Goal: Information Seeking & Learning: Understand process/instructions

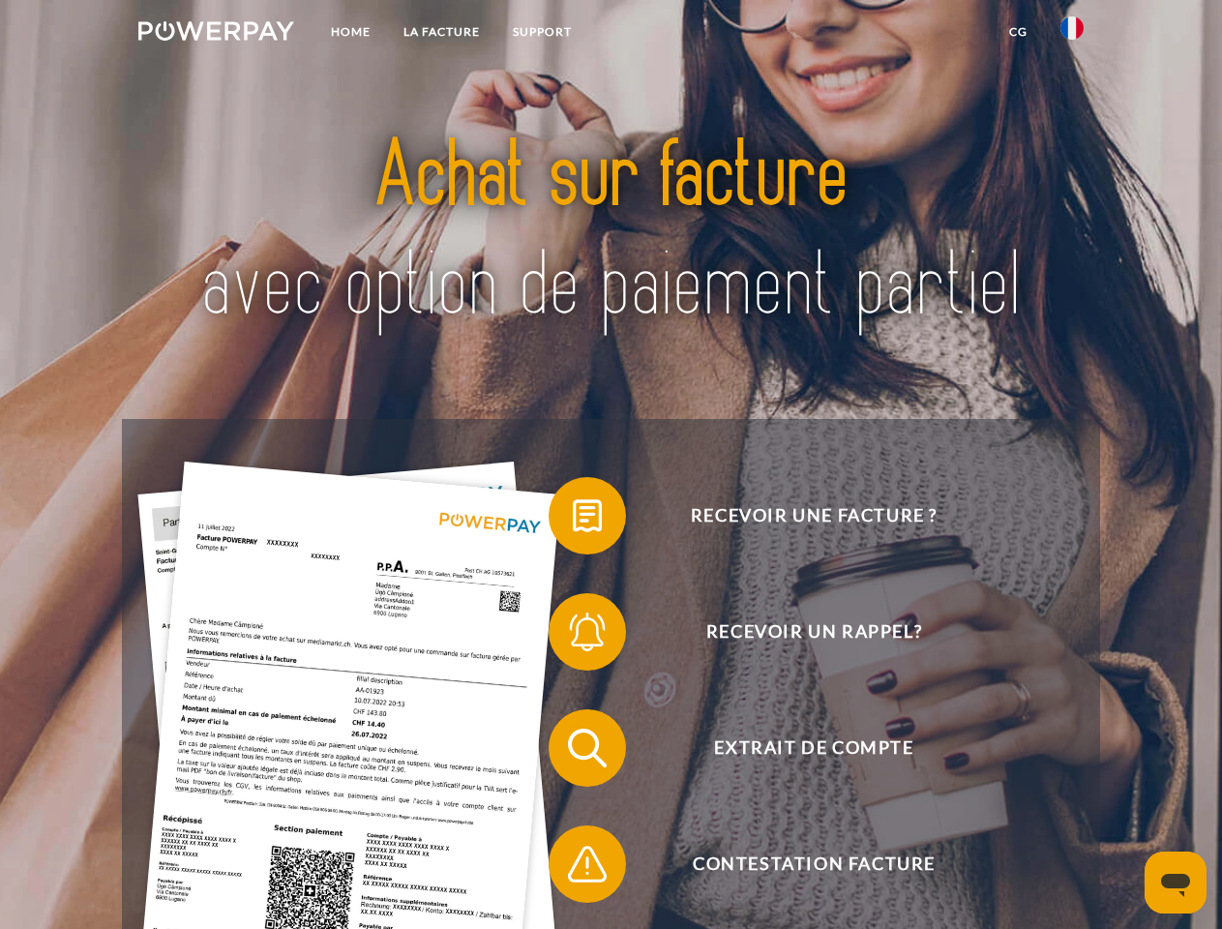
click at [216, 34] on img at bounding box center [216, 30] width 156 height 19
click at [1072, 34] on img at bounding box center [1071, 27] width 23 height 23
click at [1018, 32] on link "CG" at bounding box center [1017, 32] width 51 height 35
click at [573, 519] on span at bounding box center [558, 515] width 97 height 97
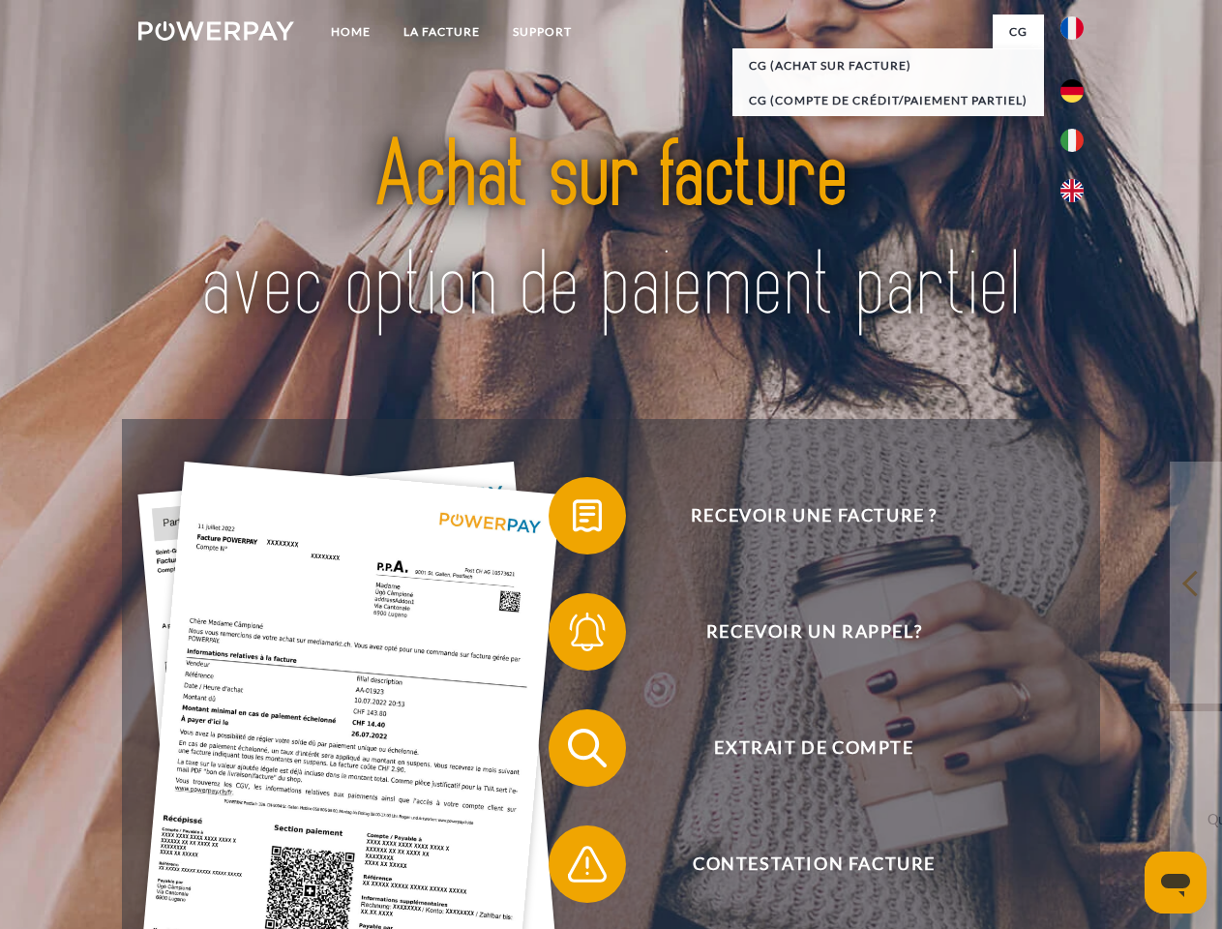
click at [573, 636] on span at bounding box center [558, 631] width 97 height 97
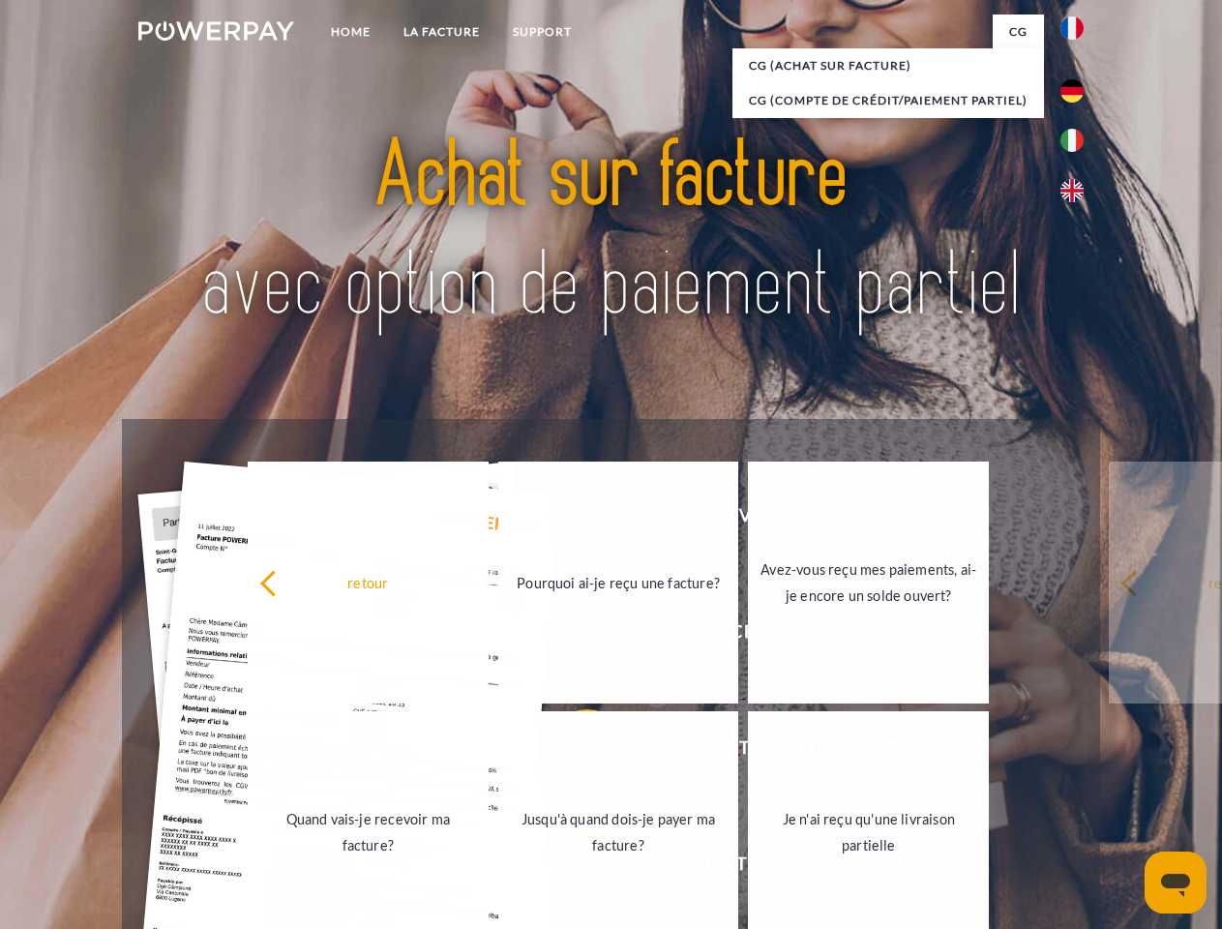
click at [573, 752] on link "Jusqu'à quand dois-je payer ma facture?" at bounding box center [618, 832] width 241 height 242
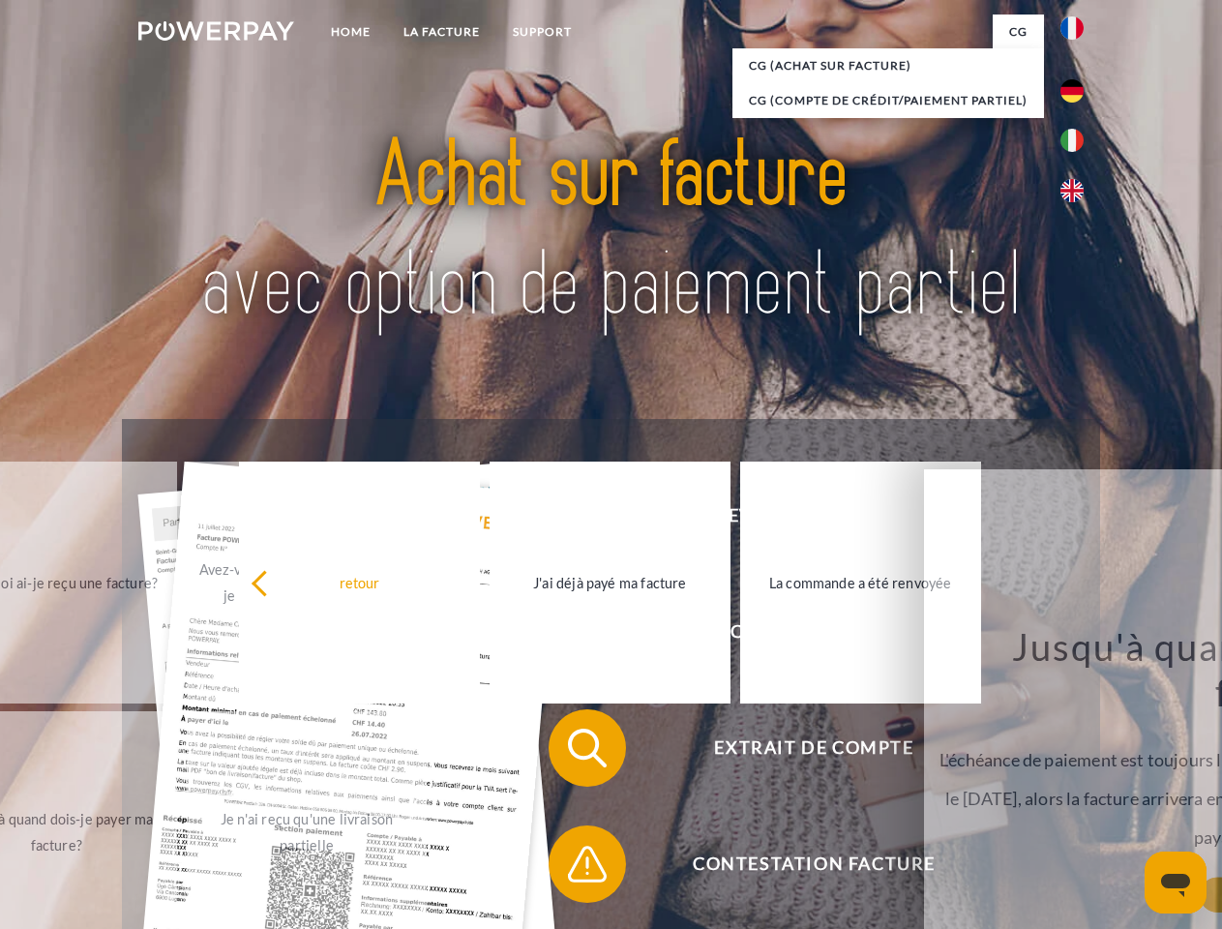
click at [573, 868] on span at bounding box center [558, 863] width 97 height 97
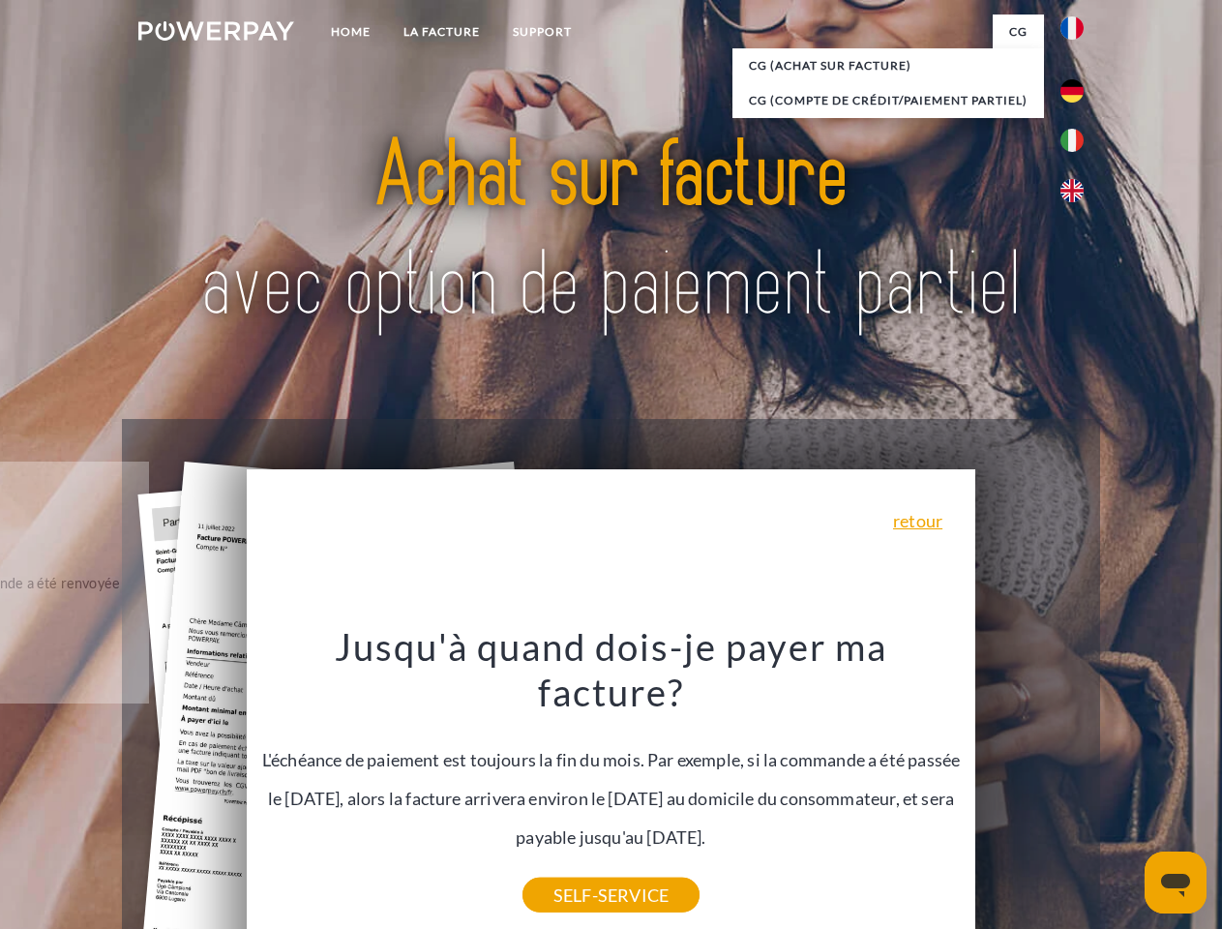
click at [1175, 882] on icon "Ouvrir la fenêtre de messagerie" at bounding box center [1175, 884] width 29 height 23
